Goal: Information Seeking & Learning: Learn about a topic

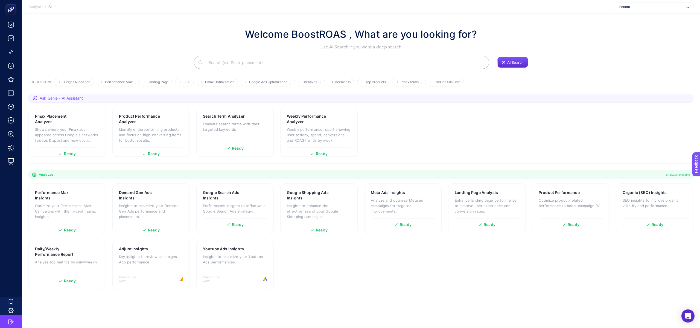
click at [637, 8] on span "Recete" at bounding box center [651, 7] width 64 height 4
type input "wejaa"
click at [658, 24] on div "Wejaar" at bounding box center [654, 26] width 78 height 9
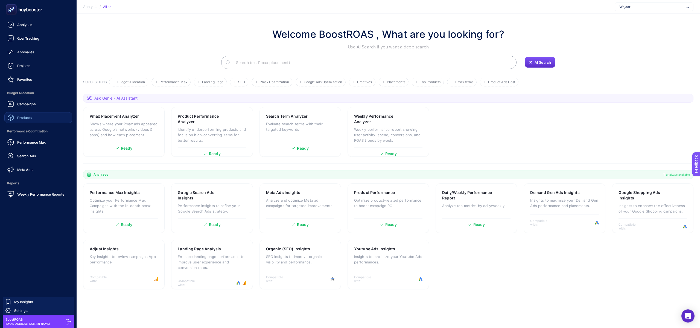
click at [30, 115] on div "Products" at bounding box center [19, 117] width 24 height 7
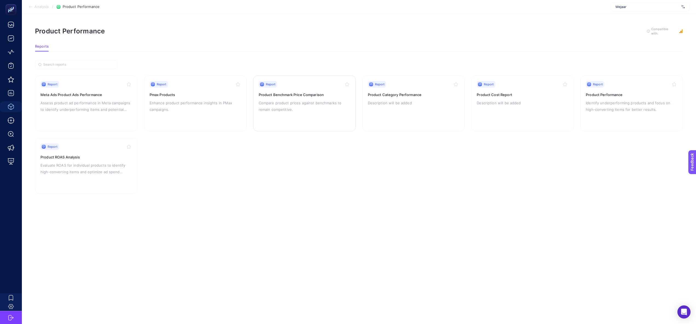
click at [271, 103] on p "Compare product prices against benchmarks to remain competitive." at bounding box center [305, 106] width 92 height 13
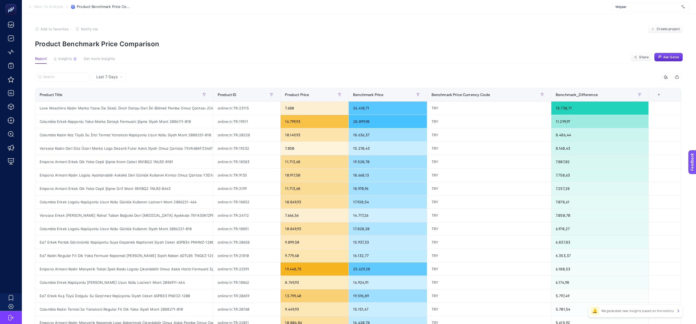
click at [107, 74] on div "Last 7 Days" at bounding box center [109, 76] width 34 height 9
click at [111, 99] on li "Last 30 Days" at bounding box center [108, 98] width 31 height 10
click at [235, 73] on div at bounding box center [196, 78] width 323 height 12
click at [678, 80] on button "button" at bounding box center [676, 76] width 9 height 9
